Goal: Transaction & Acquisition: Purchase product/service

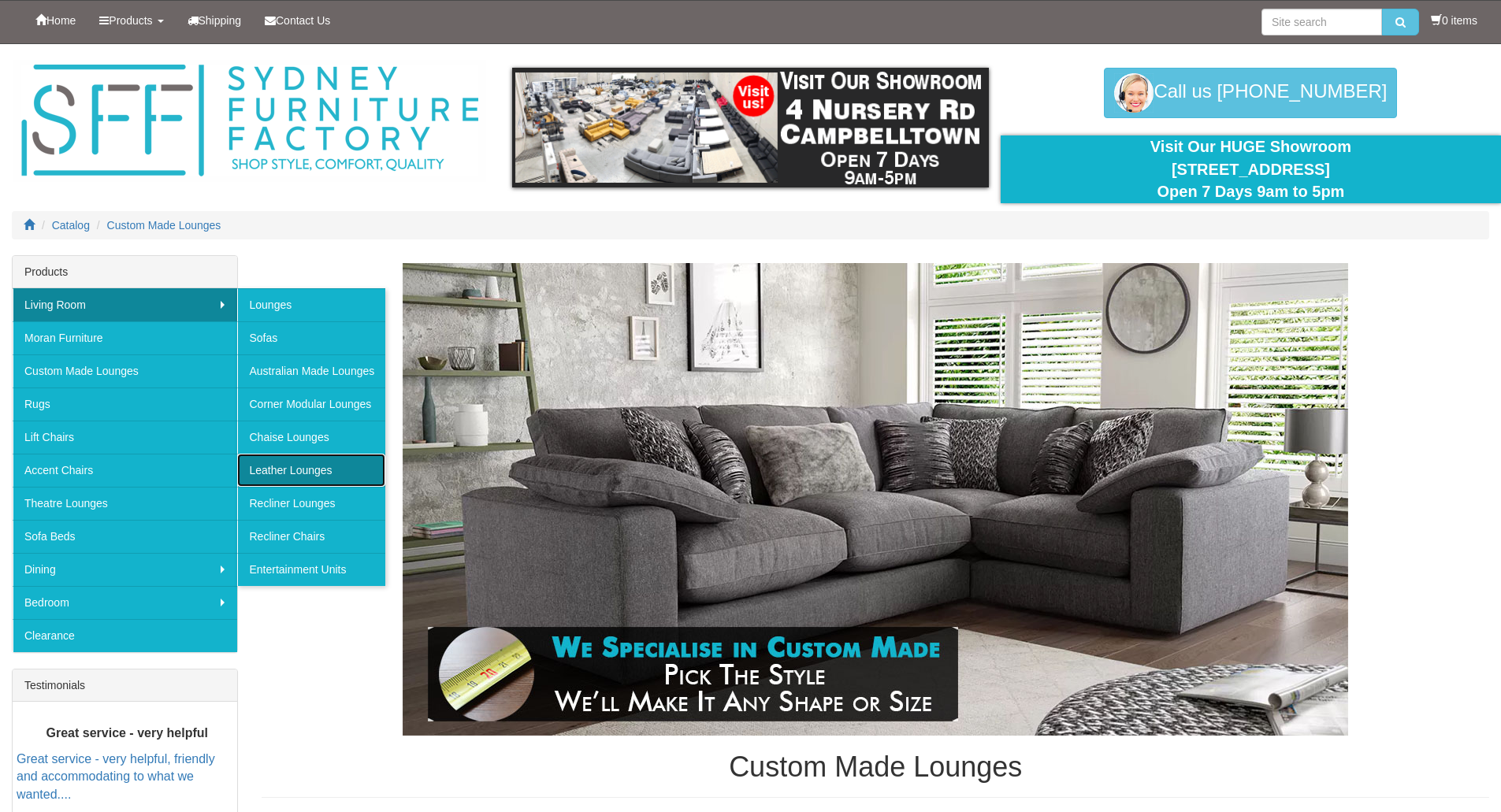
click at [298, 471] on link "Leather Lounges" at bounding box center [311, 471] width 148 height 33
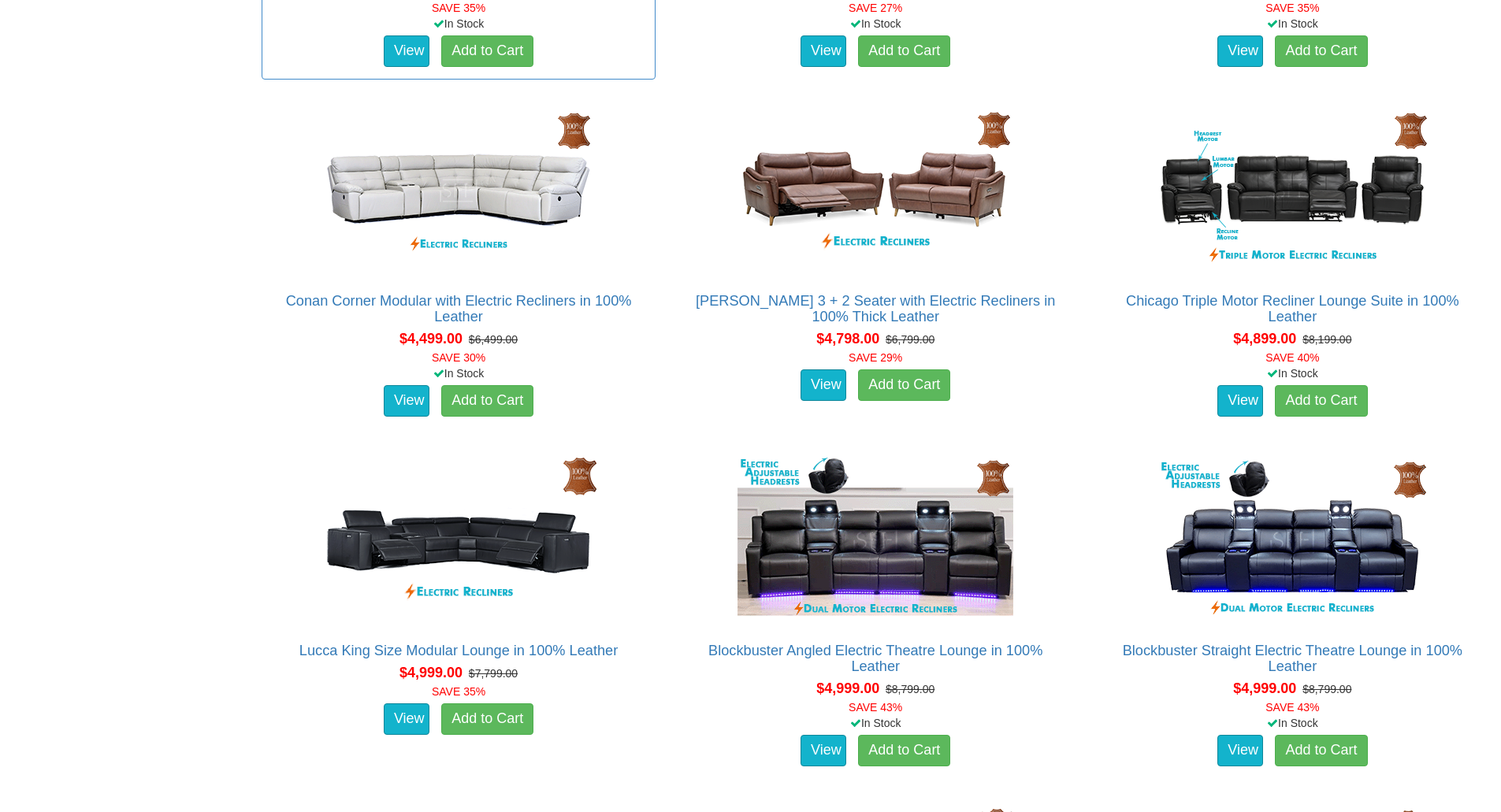
scroll to position [3309, 0]
